Goal: Task Accomplishment & Management: Use online tool/utility

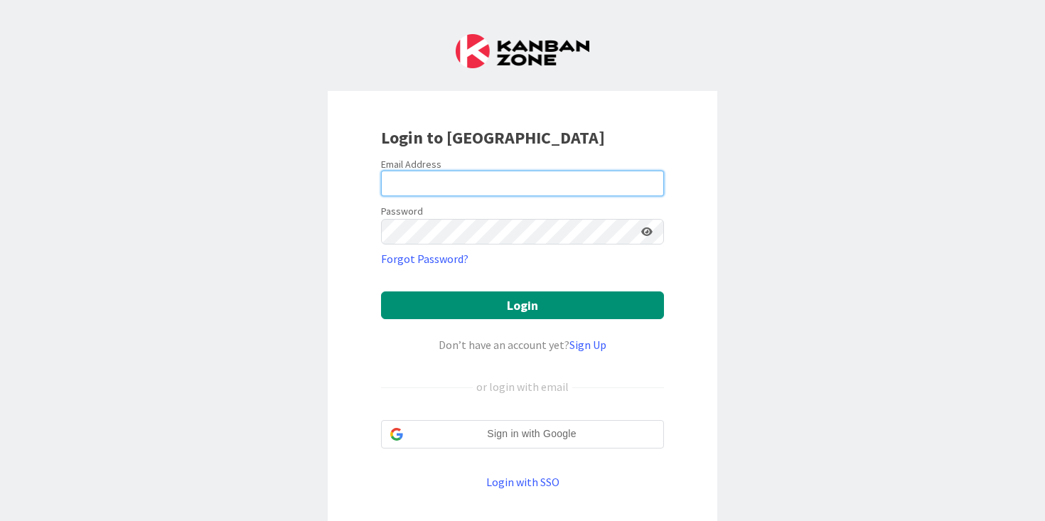
type input "[PERSON_NAME]"
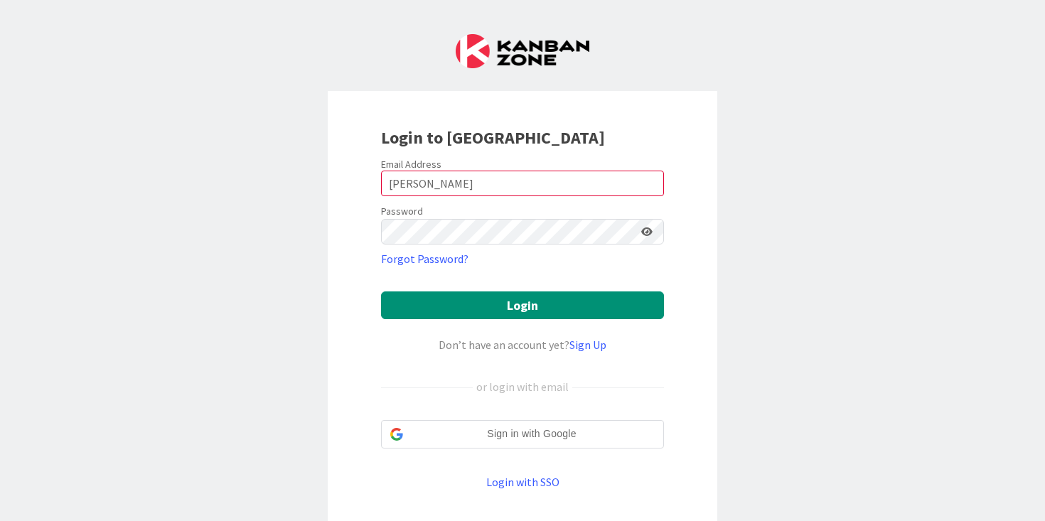
click at [496, 191] on input "[PERSON_NAME]" at bounding box center [522, 184] width 283 height 26
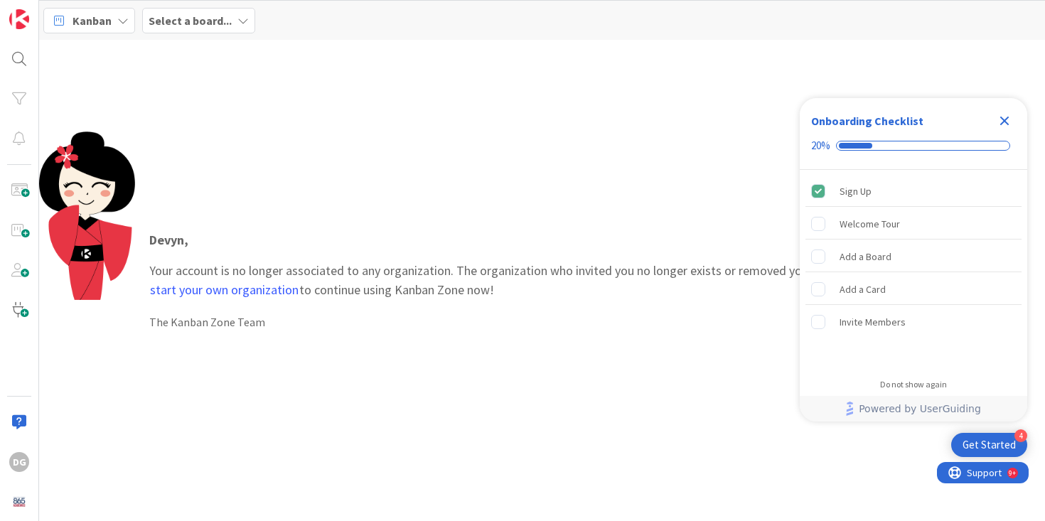
click at [1008, 118] on icon "Close Checklist" at bounding box center [1004, 121] width 9 height 9
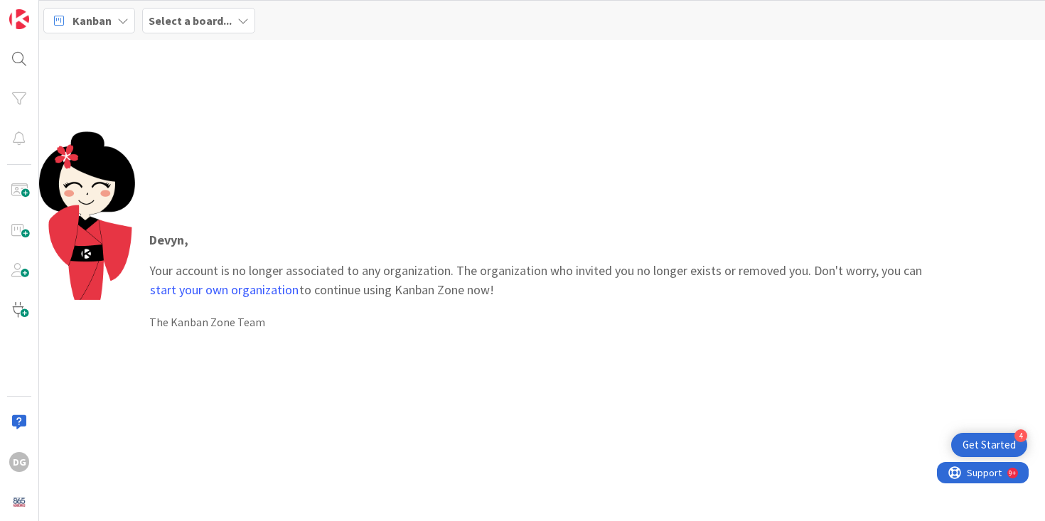
click at [171, 21] on b "Select a board..." at bounding box center [190, 21] width 83 height 14
click at [100, 22] on span "Kanban" at bounding box center [92, 20] width 39 height 17
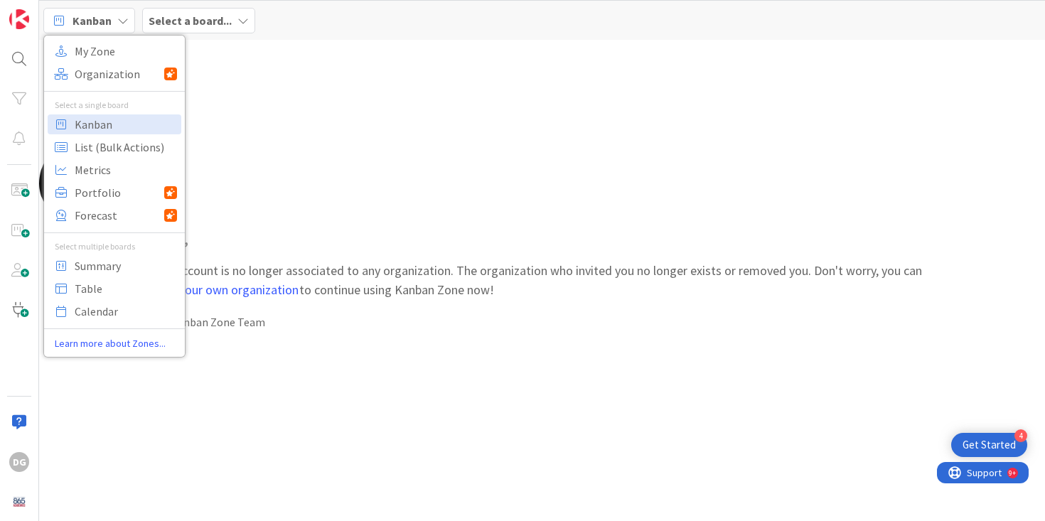
click at [100, 22] on span "Kanban" at bounding box center [92, 20] width 39 height 17
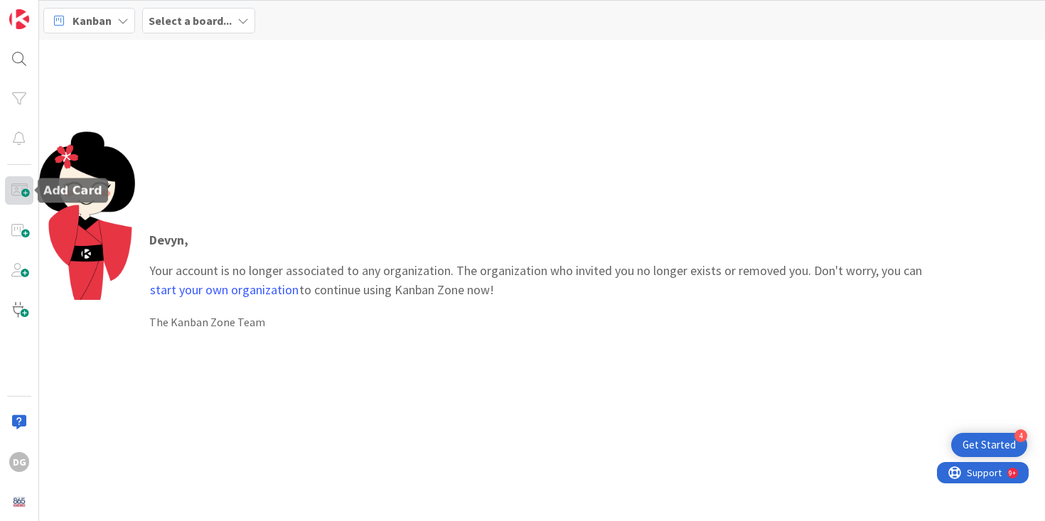
click at [24, 189] on span at bounding box center [19, 190] width 28 height 28
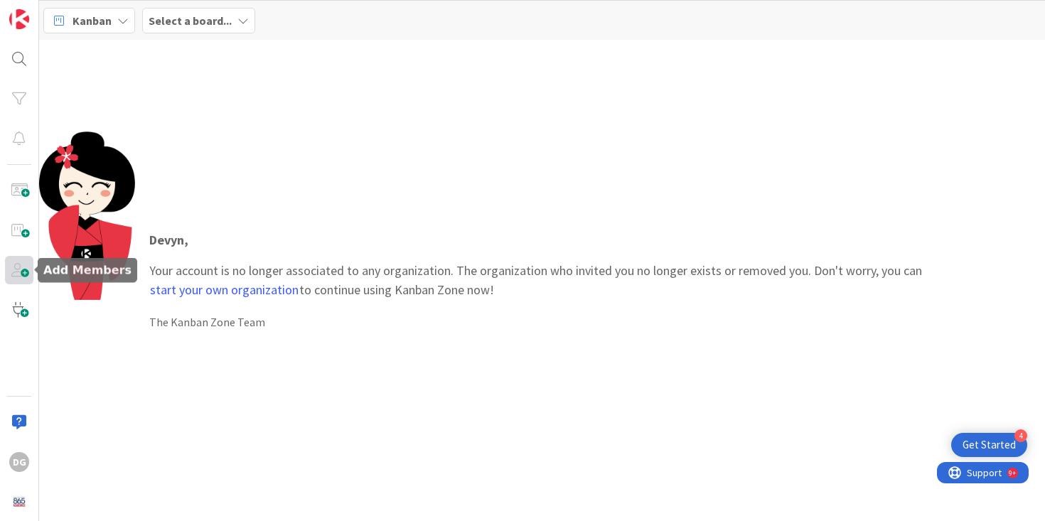
click at [21, 270] on span at bounding box center [19, 270] width 28 height 28
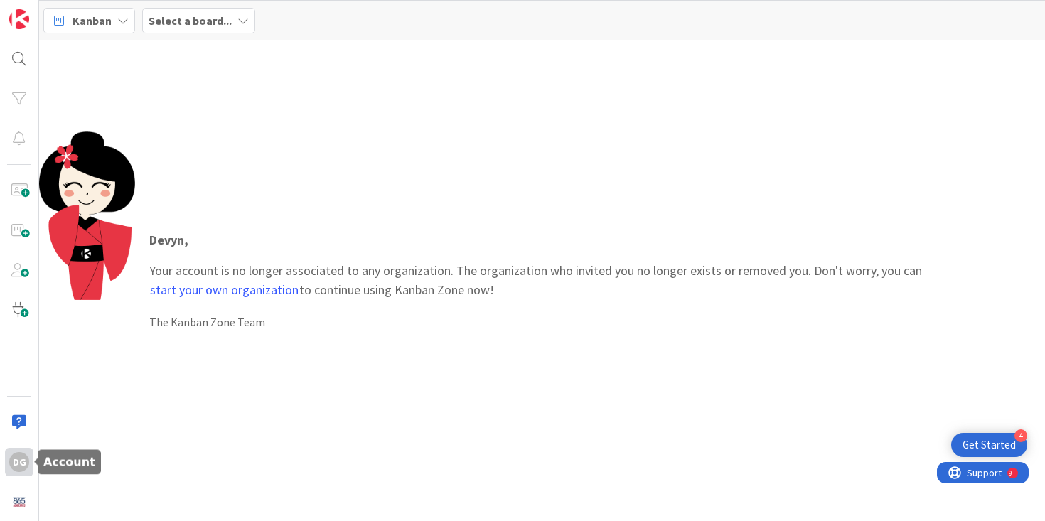
click at [26, 471] on div "DG" at bounding box center [19, 462] width 28 height 28
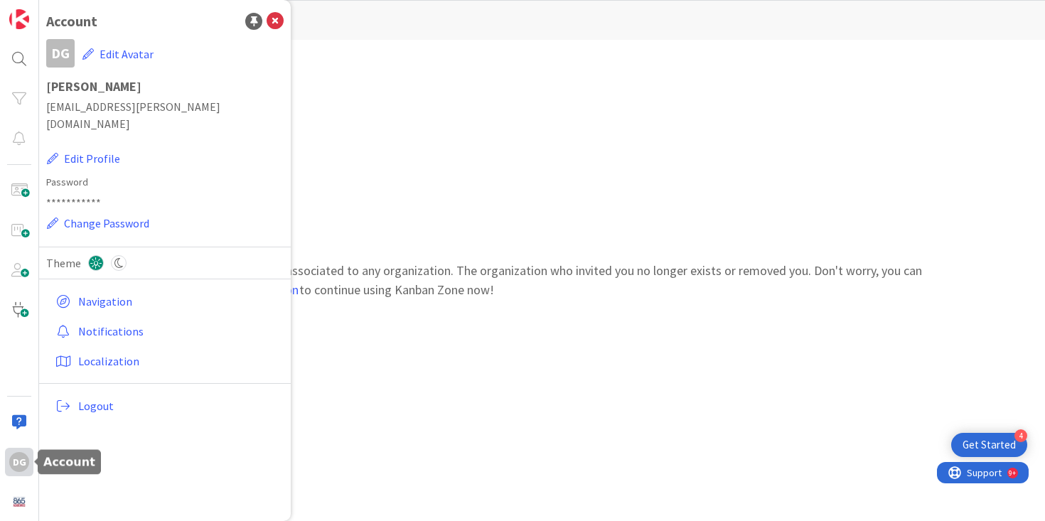
click at [26, 471] on div "DG" at bounding box center [19, 462] width 28 height 28
click at [518, 208] on div "Devyn , Your account is no longer associated to any organization. The organizat…" at bounding box center [542, 281] width 1006 height 299
